Goal: Task Accomplishment & Management: Complete application form

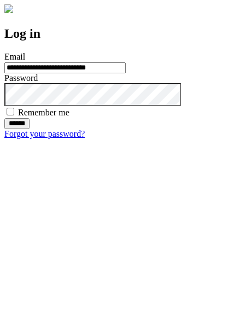
type input "**********"
click at [30, 129] on input "******" at bounding box center [16, 123] width 25 height 11
